Goal: Navigation & Orientation: Find specific page/section

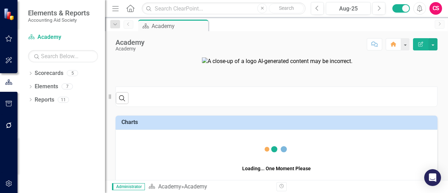
click at [435, 8] on div "CS" at bounding box center [435, 8] width 13 height 13
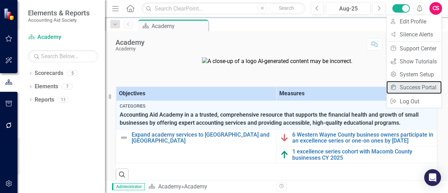
click at [405, 86] on link "icon.portal Success Portal" at bounding box center [413, 87] width 55 height 13
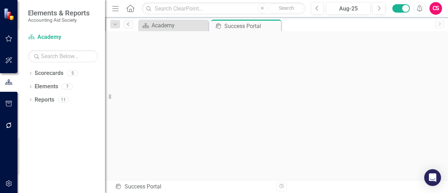
click at [131, 26] on link "Previous" at bounding box center [129, 24] width 10 height 8
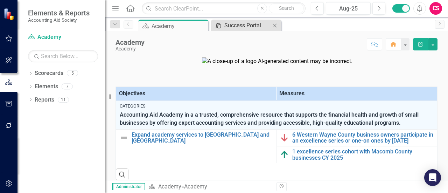
click at [223, 25] on link "icon.portal Success Portal" at bounding box center [242, 25] width 58 height 9
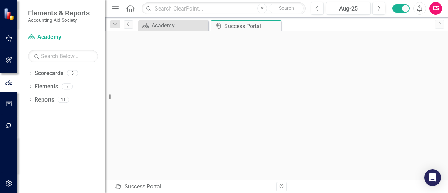
click at [115, 8] on icon "Menu" at bounding box center [115, 8] width 9 height 7
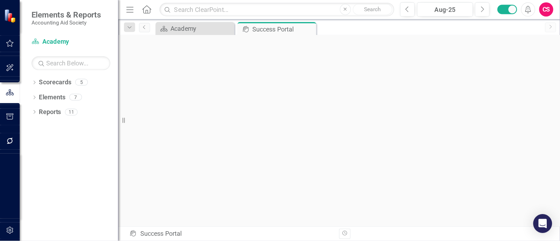
scroll to position [2, 0]
